Goal: Task Accomplishment & Management: Use online tool/utility

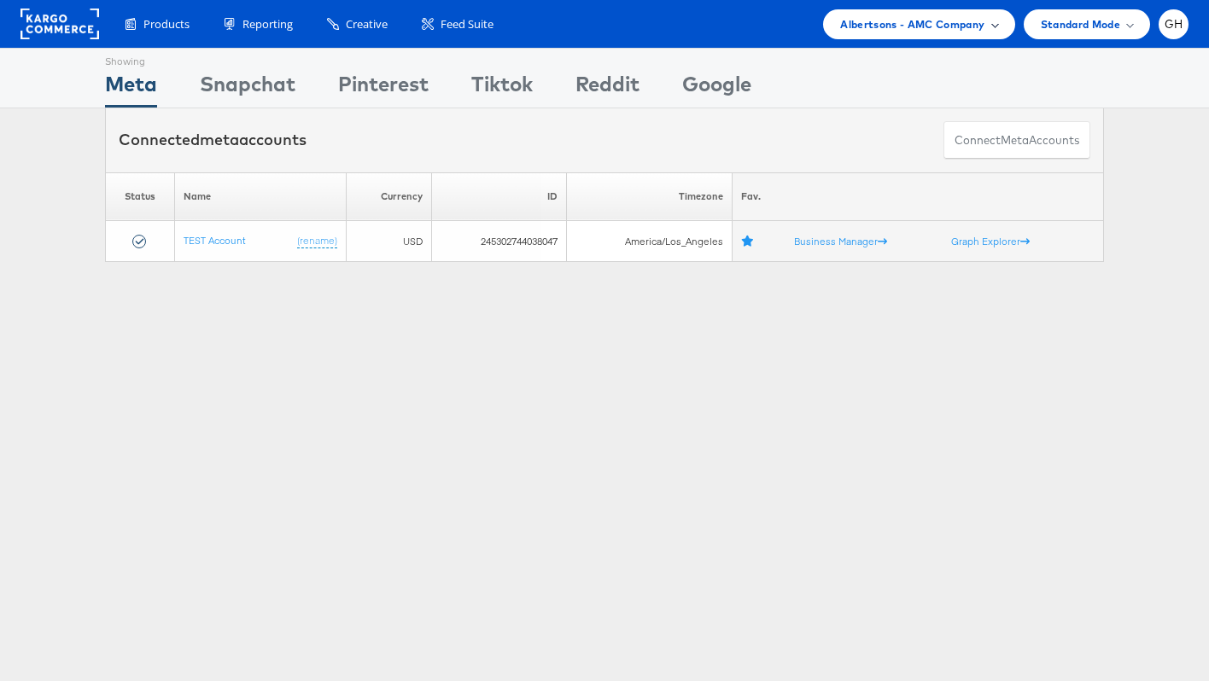
click at [920, 21] on span "Albertsons - AMC Company" at bounding box center [912, 24] width 144 height 18
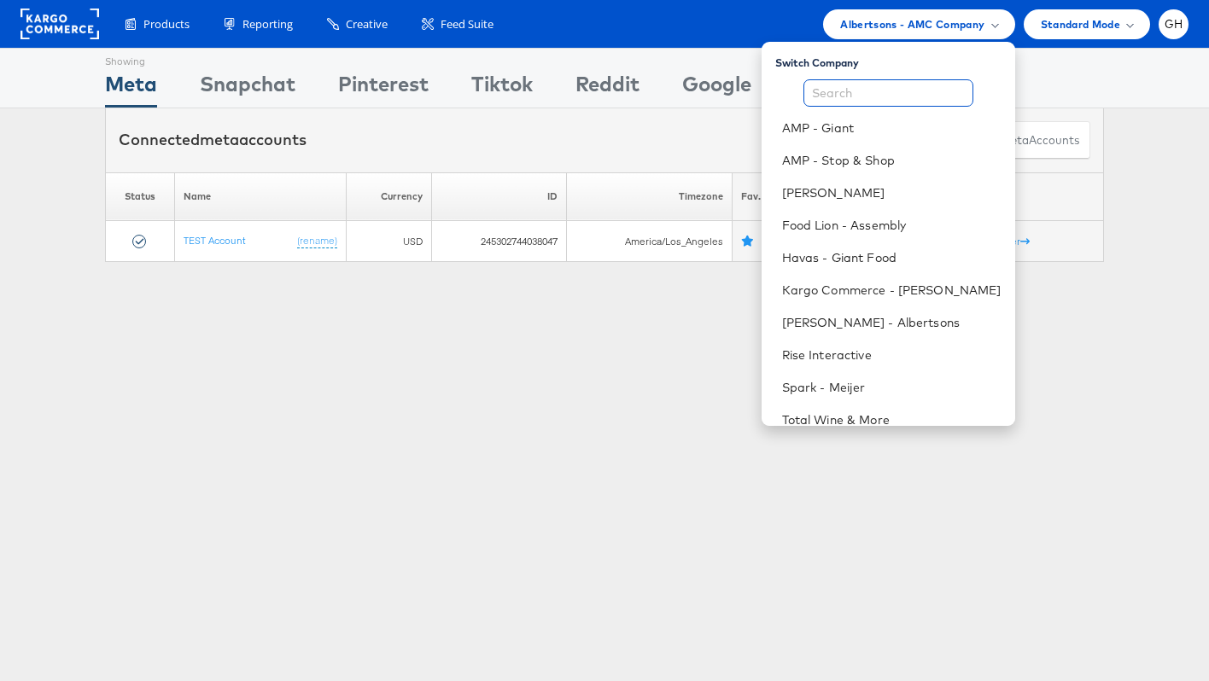
click at [853, 96] on input "text" at bounding box center [888, 92] width 170 height 27
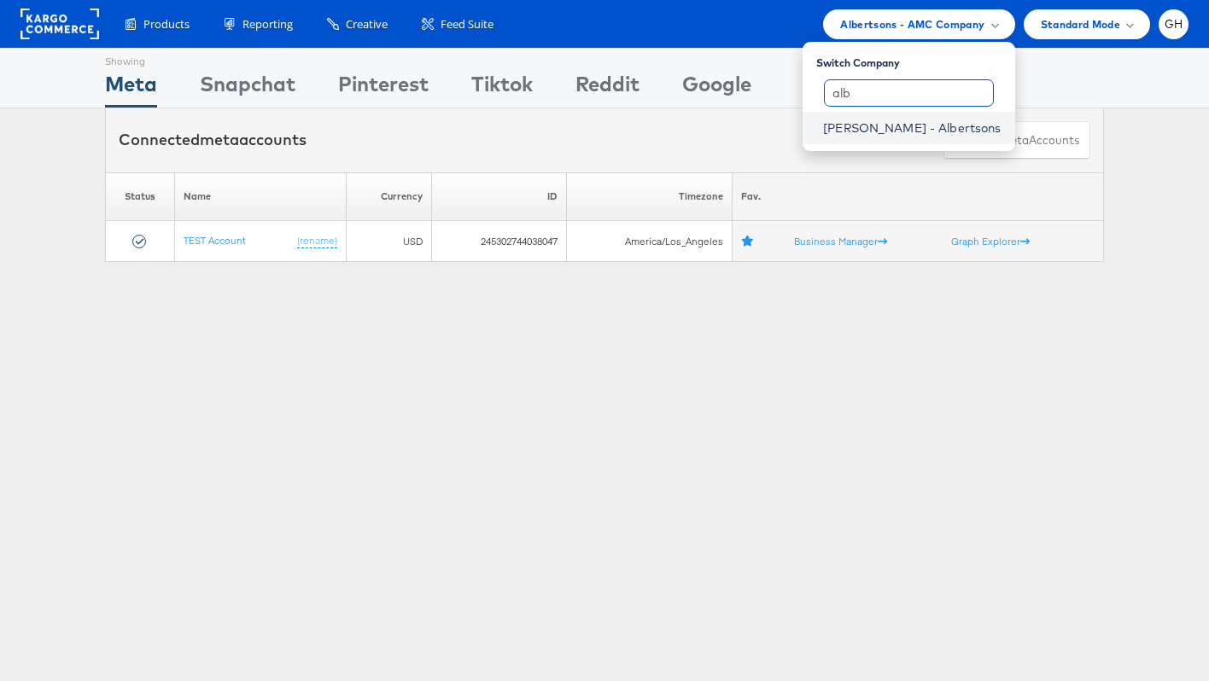
type input "alb"
click at [917, 120] on link "[PERSON_NAME] - Albertsons" at bounding box center [912, 128] width 178 height 17
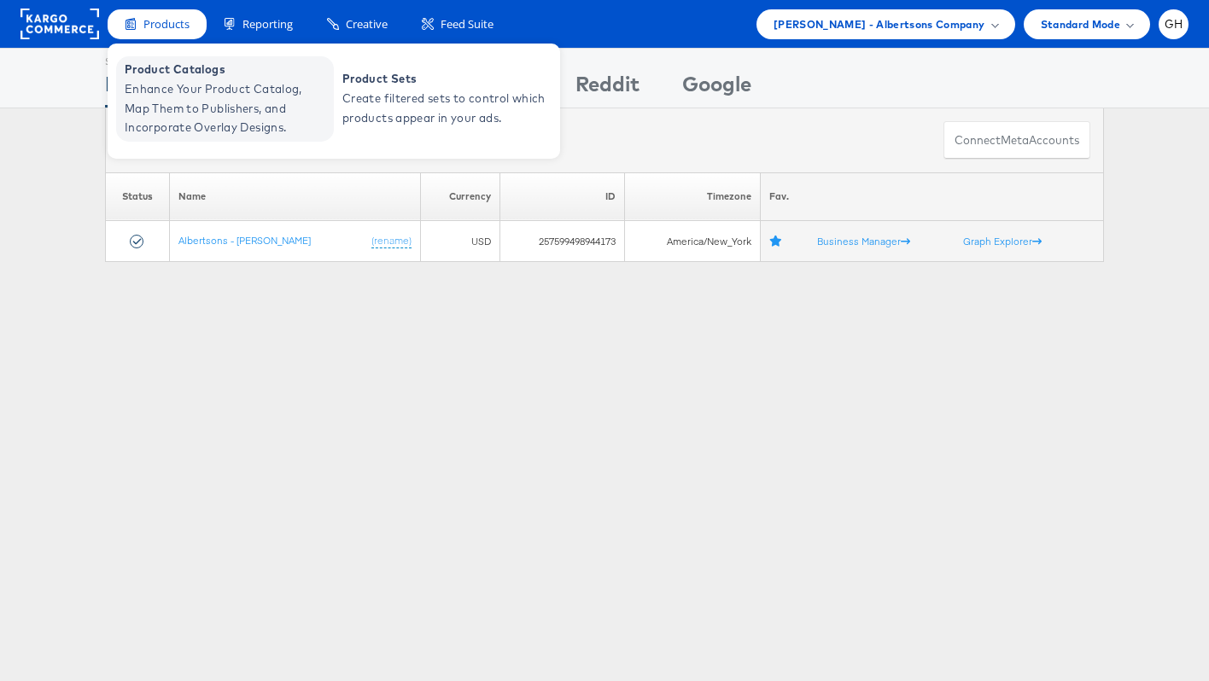
click at [246, 86] on span "Enhance Your Product Catalog, Map Them to Publishers, and Incorporate Overlay D…" at bounding box center [227, 108] width 205 height 58
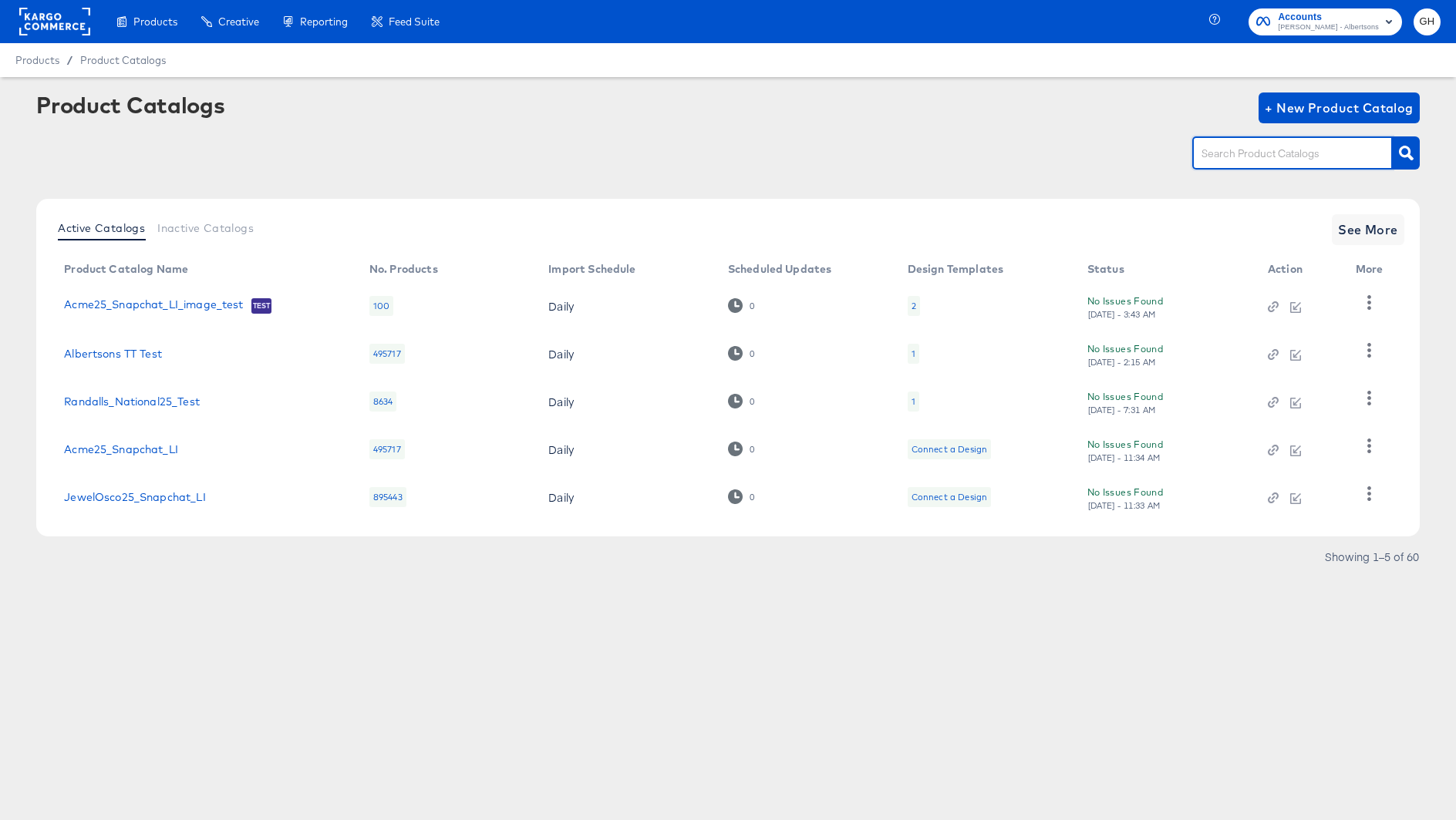
click at [1238, 154] on input "text" at bounding box center [1281, 154] width 164 height 18
type input "snapchat"
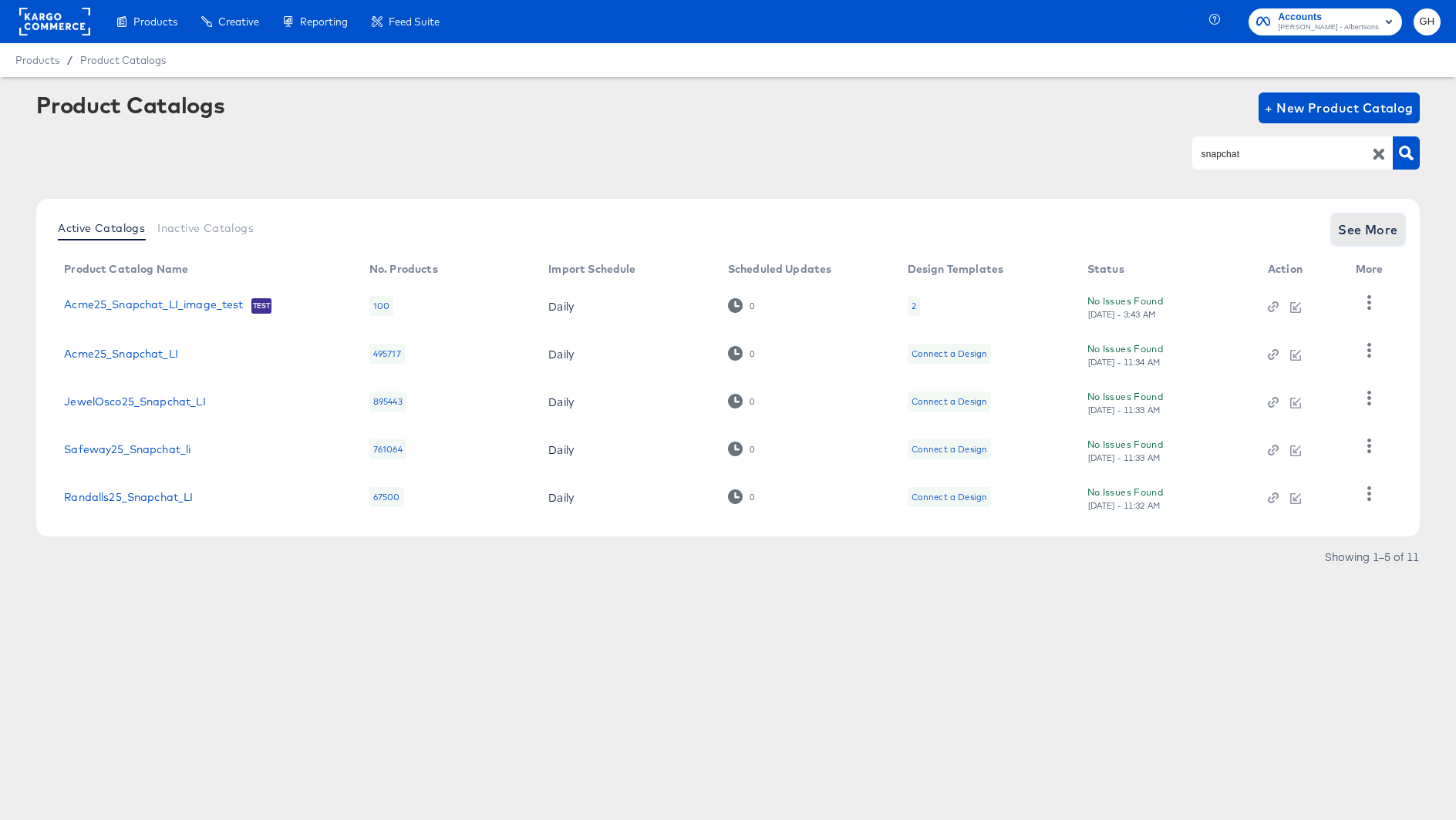
click at [1377, 233] on span "See More" at bounding box center [1367, 229] width 61 height 22
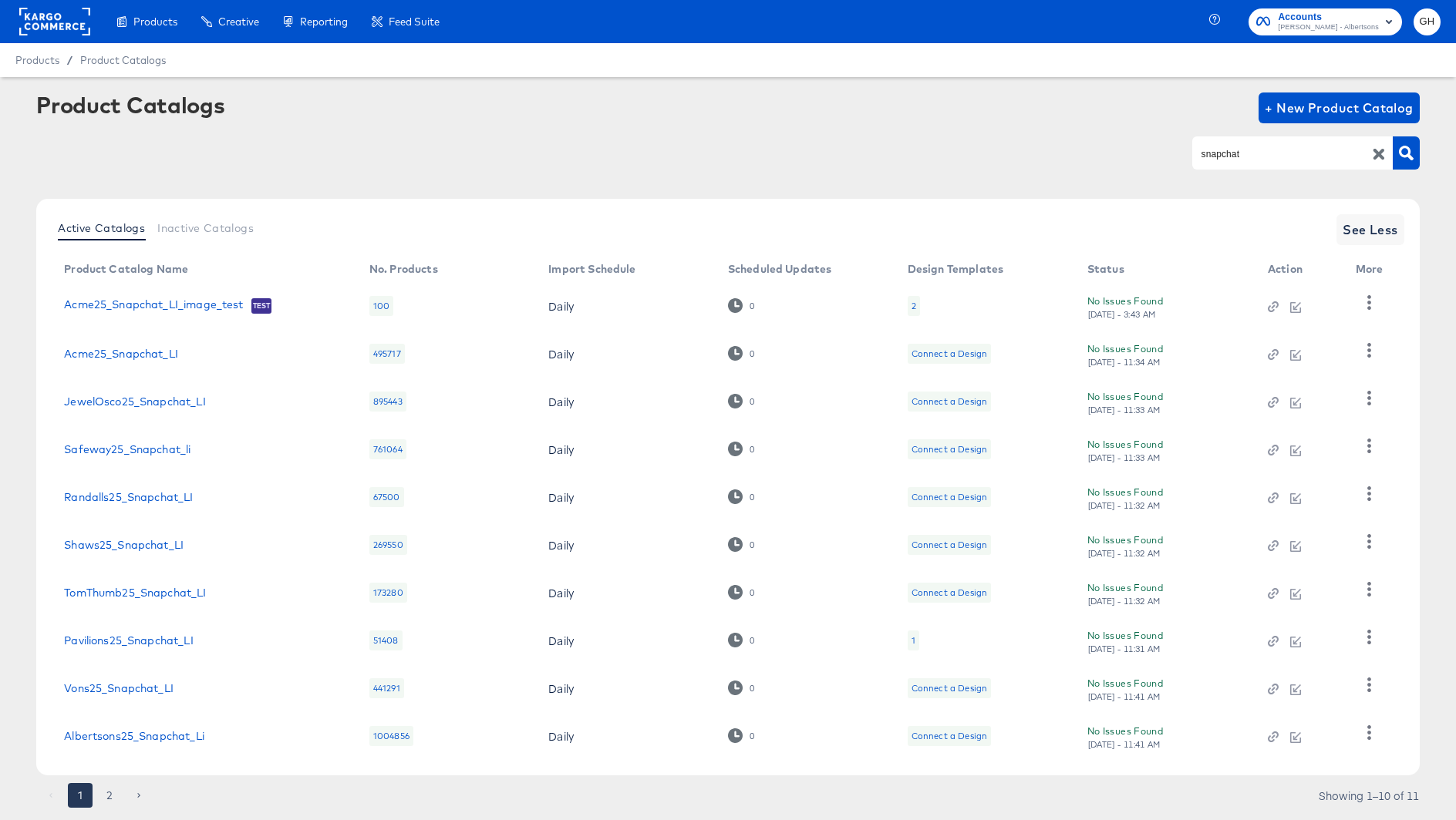
scroll to position [42, 0]
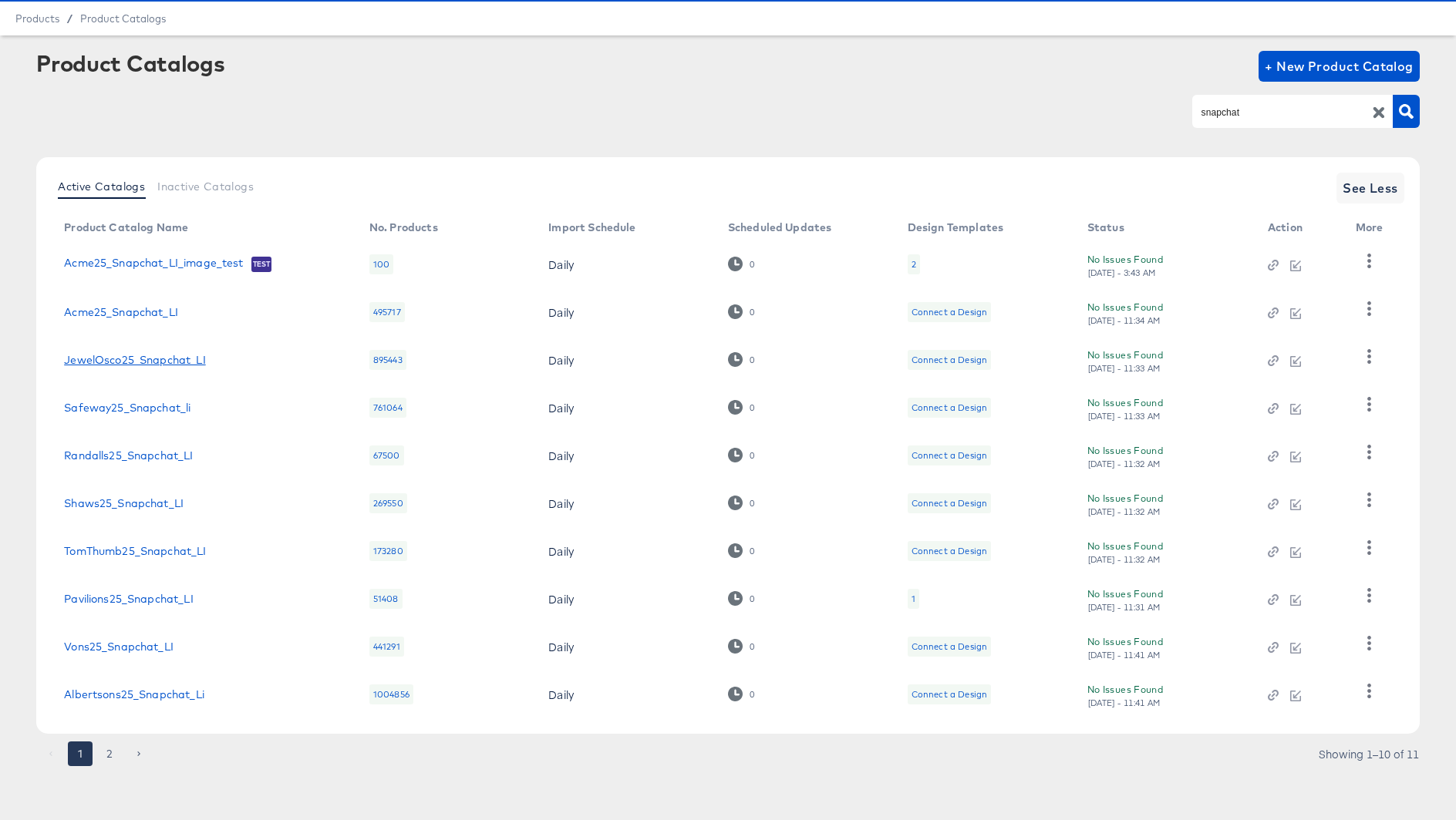
click at [198, 362] on link "JewelOsco25_Snapchat_LI" at bounding box center [135, 360] width 141 height 13
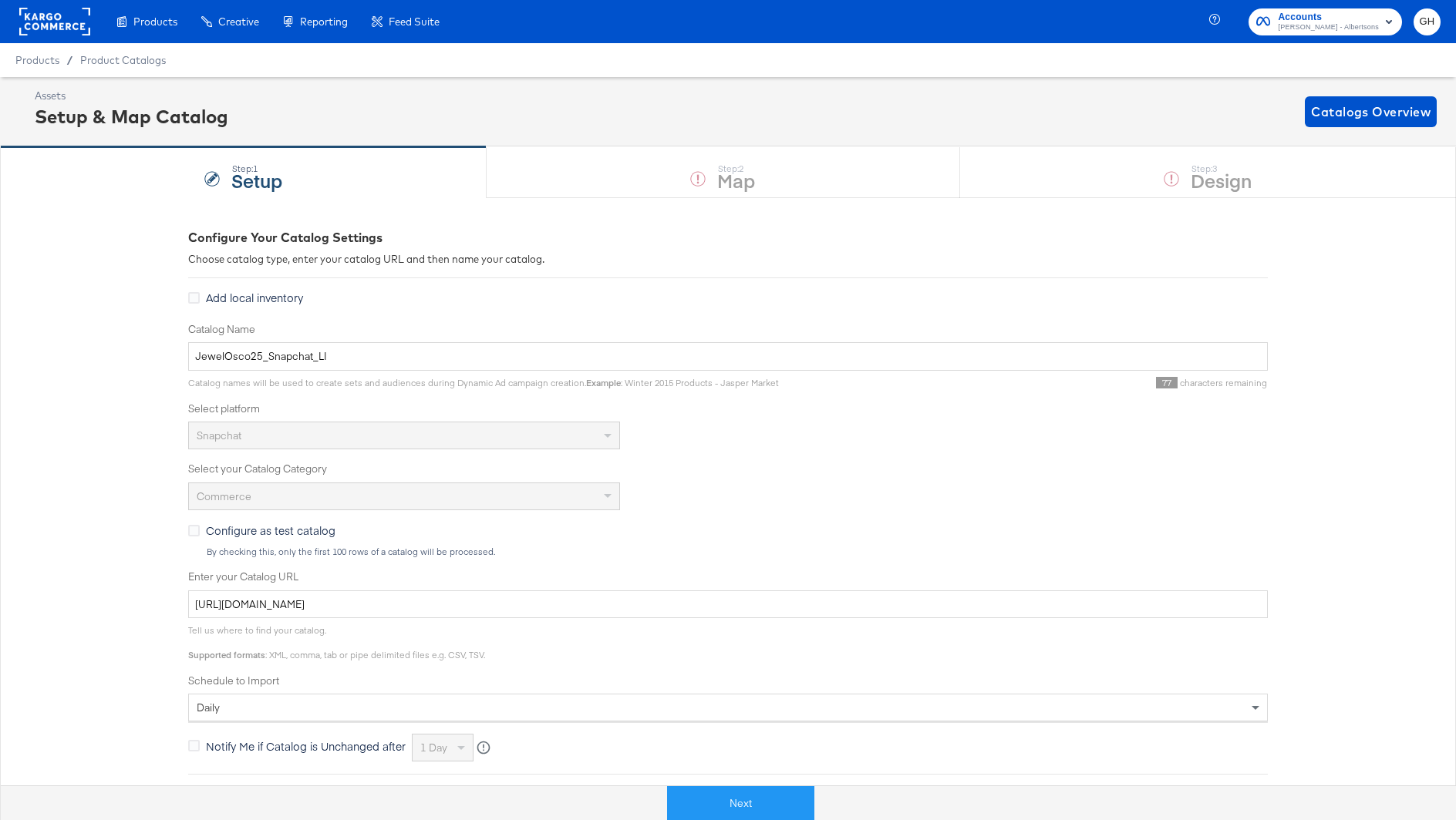
scroll to position [212, 0]
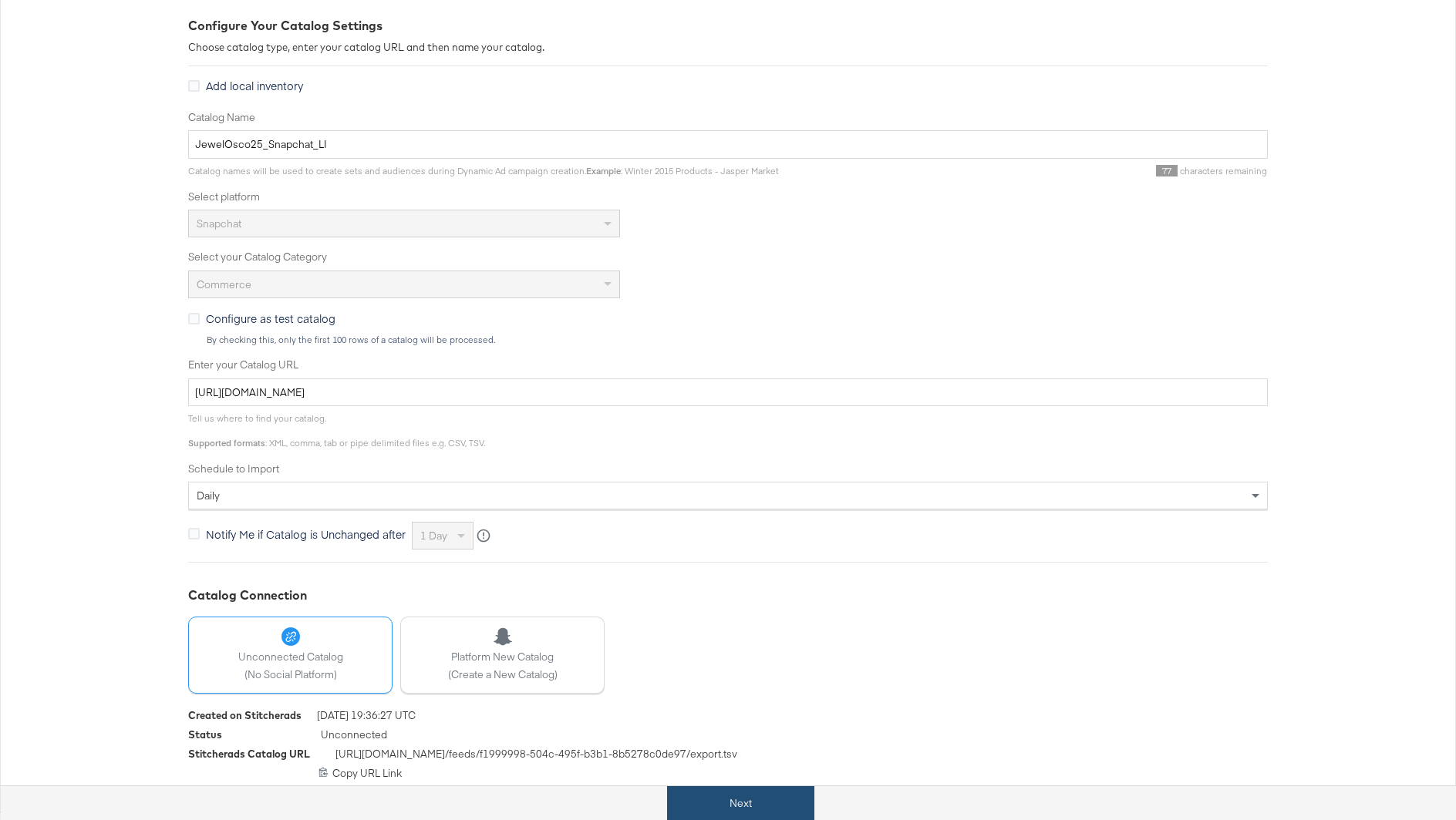
click at [710, 800] on button "Next" at bounding box center [741, 804] width 147 height 34
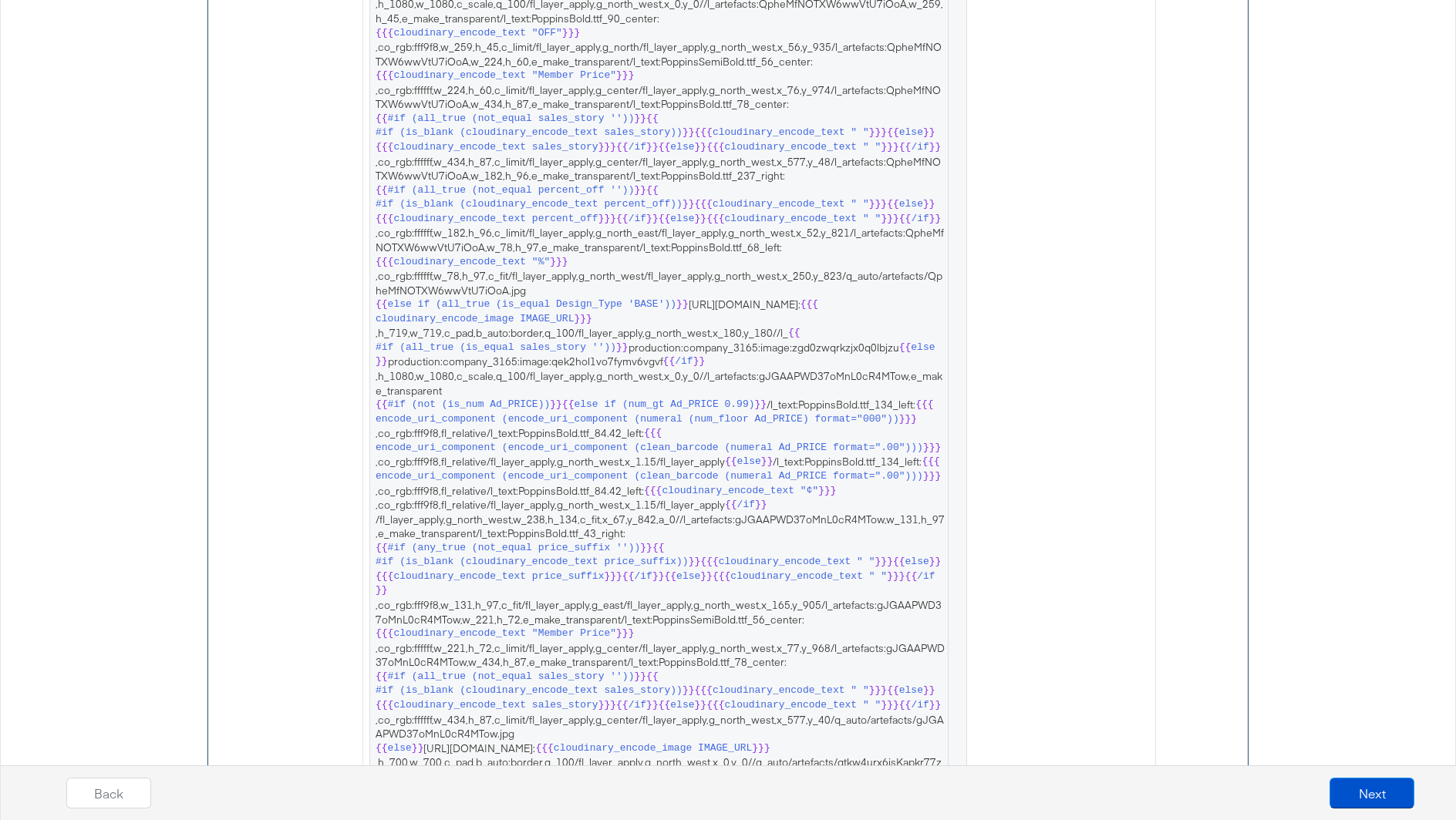
scroll to position [3159, 0]
